Goal: Find specific page/section

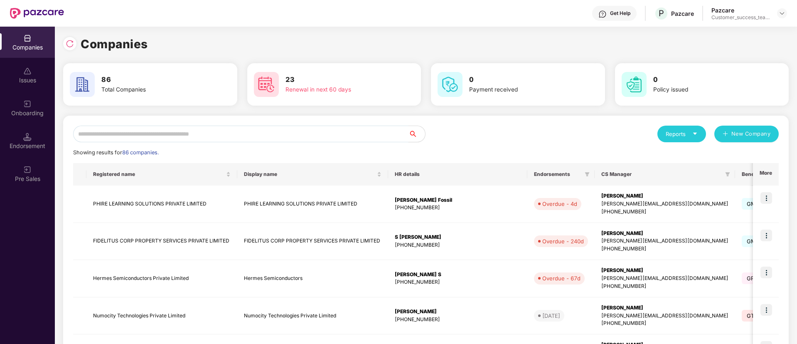
click at [264, 134] on input "text" at bounding box center [240, 133] width 335 height 17
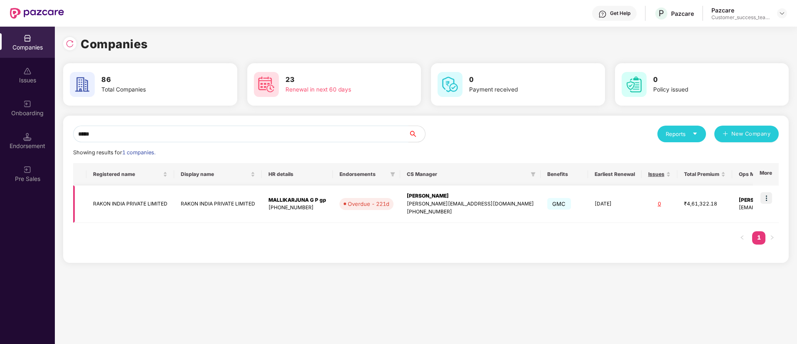
type input "*****"
click at [768, 197] on img at bounding box center [766, 198] width 12 height 12
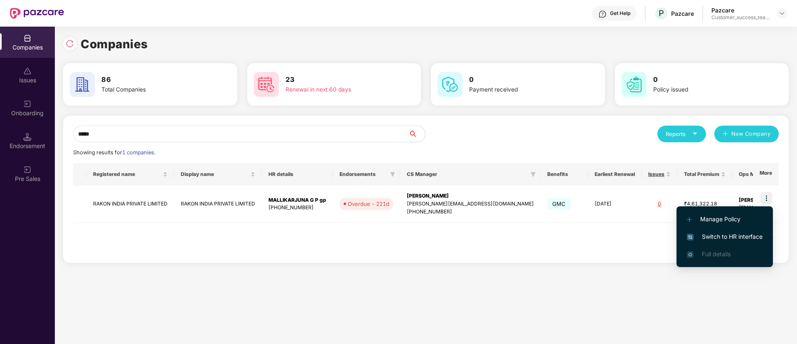
click at [719, 232] on span "Switch to HR interface" at bounding box center [725, 236] width 76 height 9
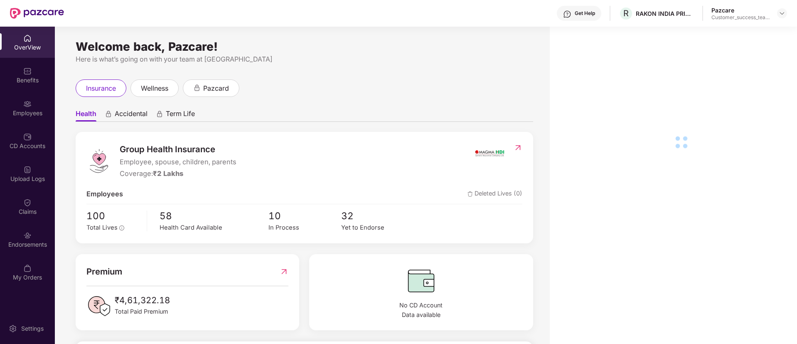
click at [18, 117] on div "Employees" at bounding box center [27, 107] width 55 height 31
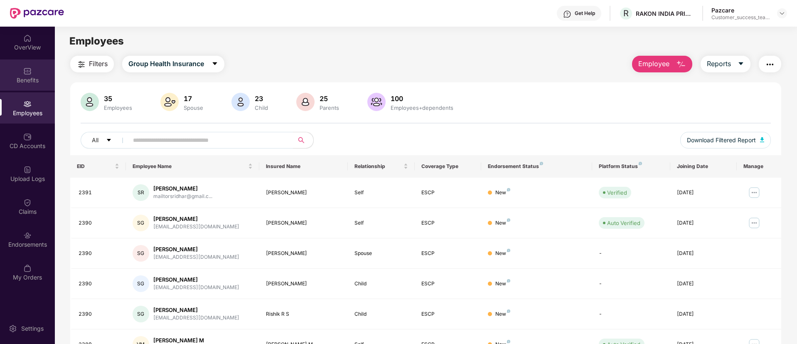
click at [31, 66] on div at bounding box center [27, 70] width 8 height 8
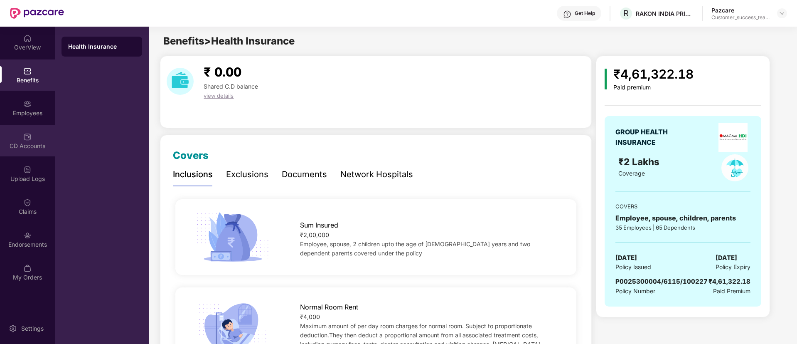
click at [37, 142] on div "CD Accounts" at bounding box center [27, 146] width 55 height 8
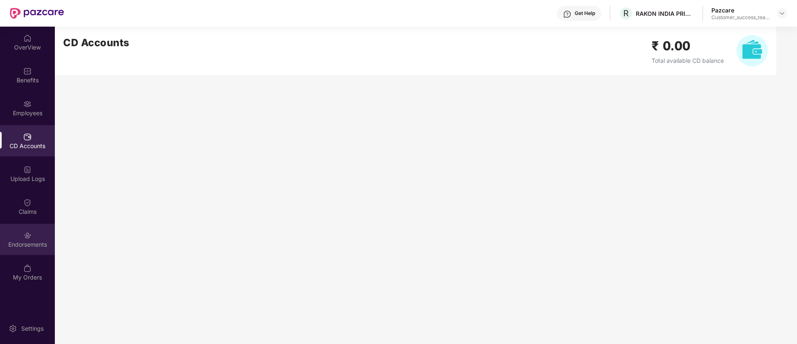
click at [24, 236] on img at bounding box center [27, 235] width 8 height 8
